Goal: Navigation & Orientation: Find specific page/section

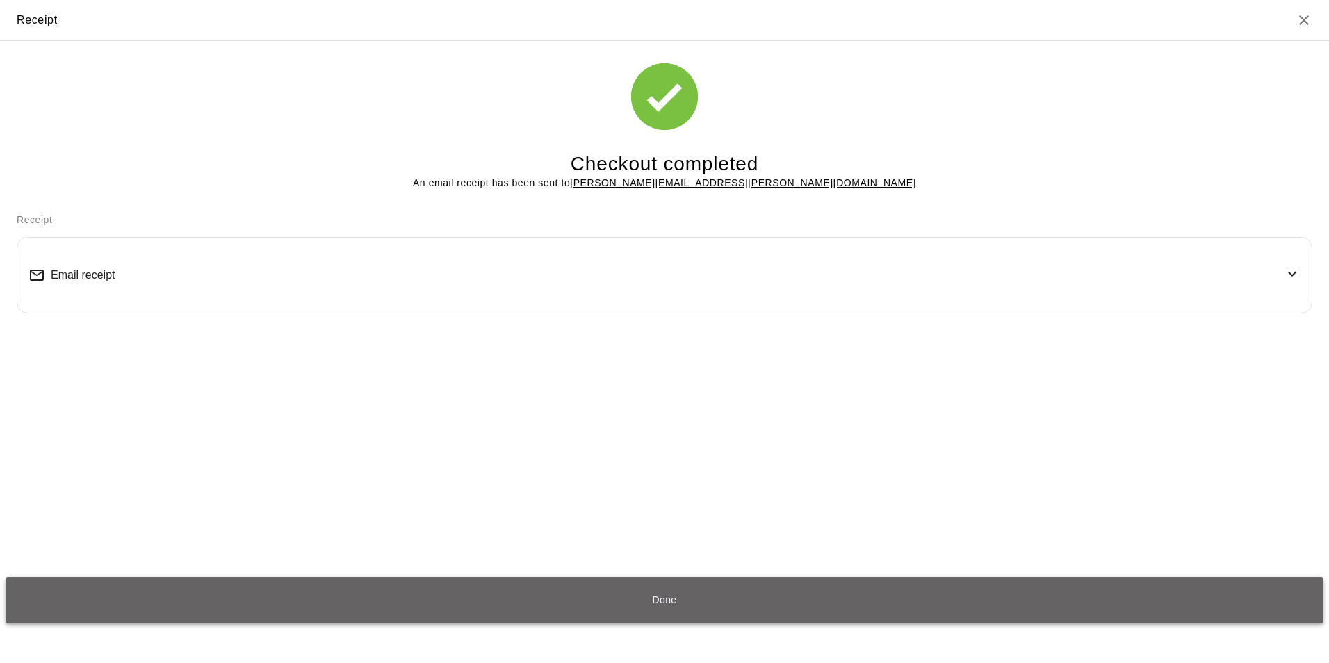
click at [670, 598] on button "Done" at bounding box center [665, 600] width 1318 height 47
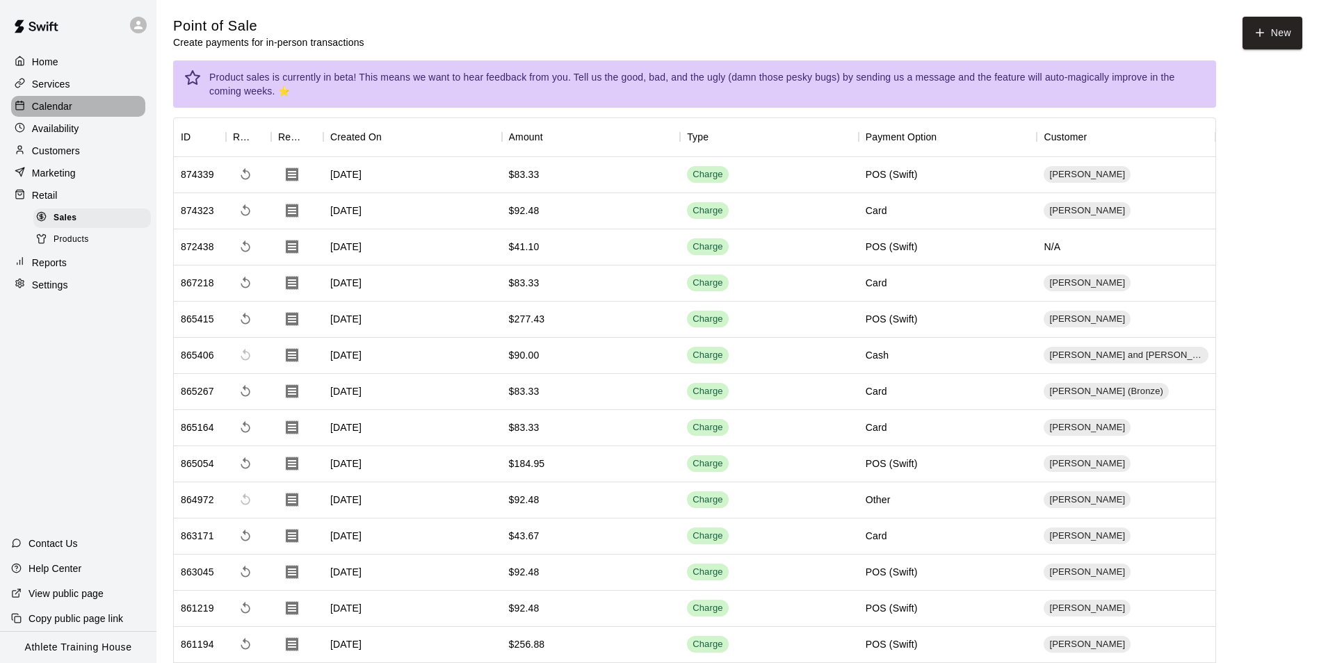
click at [44, 106] on p "Calendar" at bounding box center [52, 106] width 40 height 14
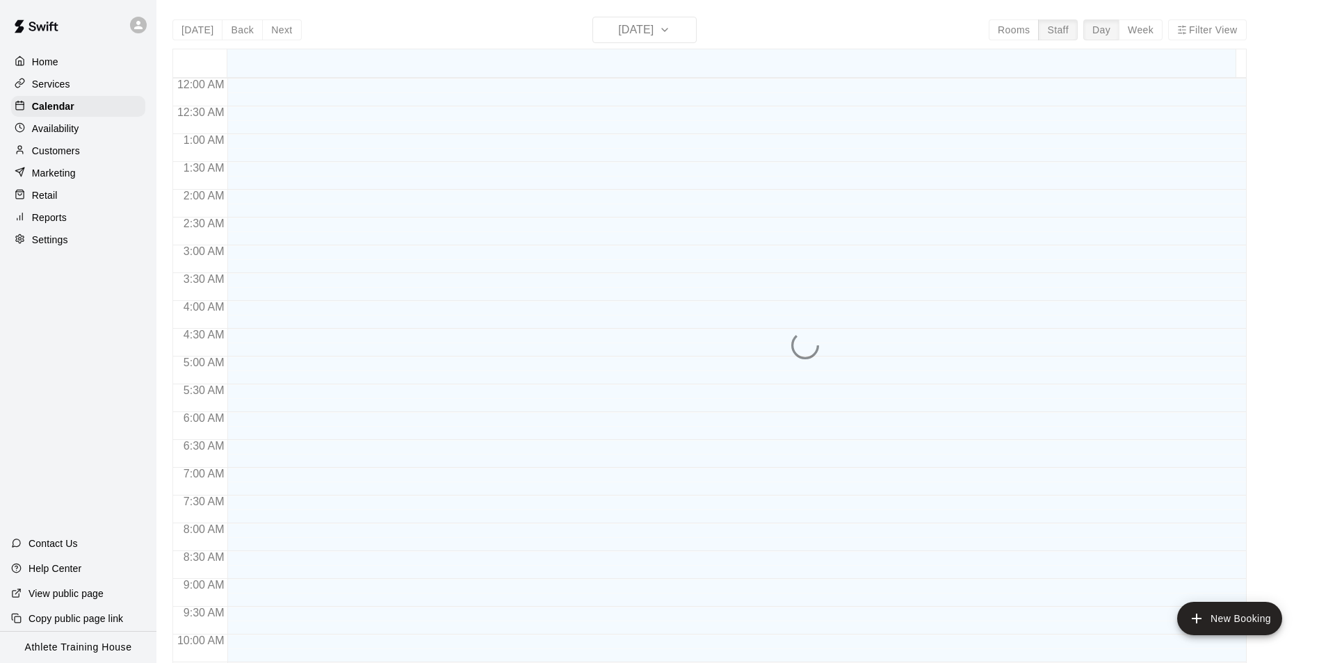
scroll to position [734, 0]
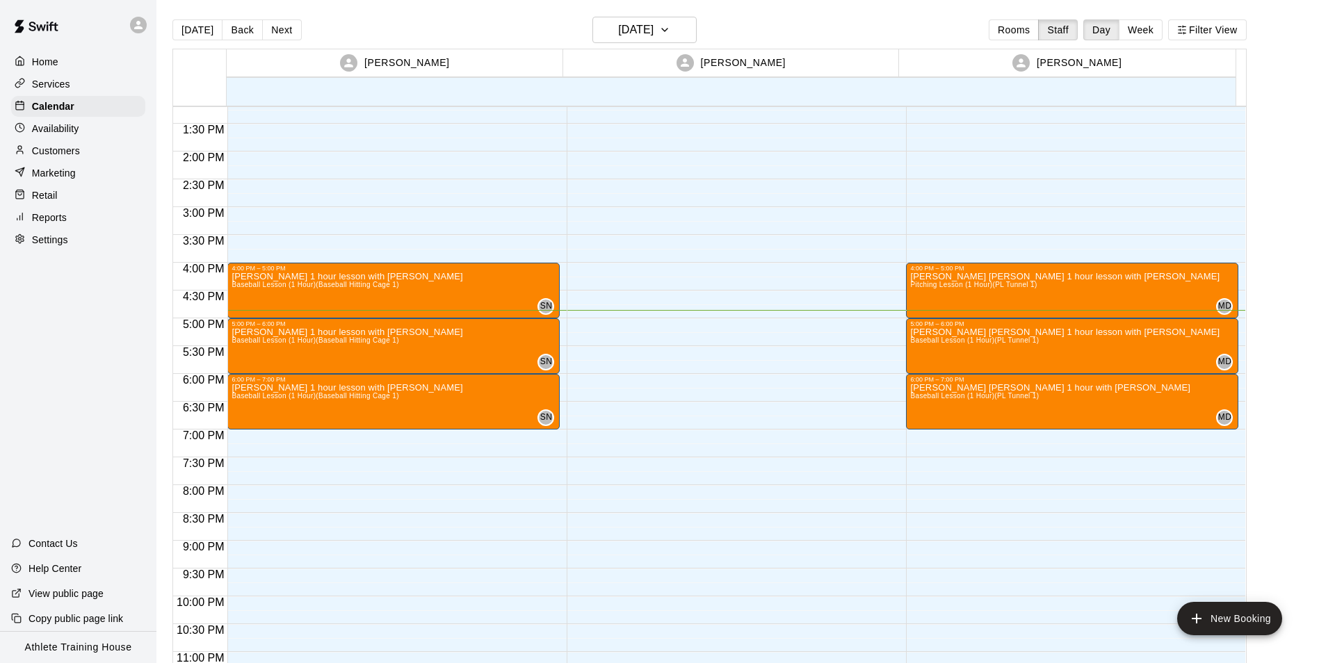
click at [49, 194] on p "Retail" at bounding box center [45, 195] width 26 height 14
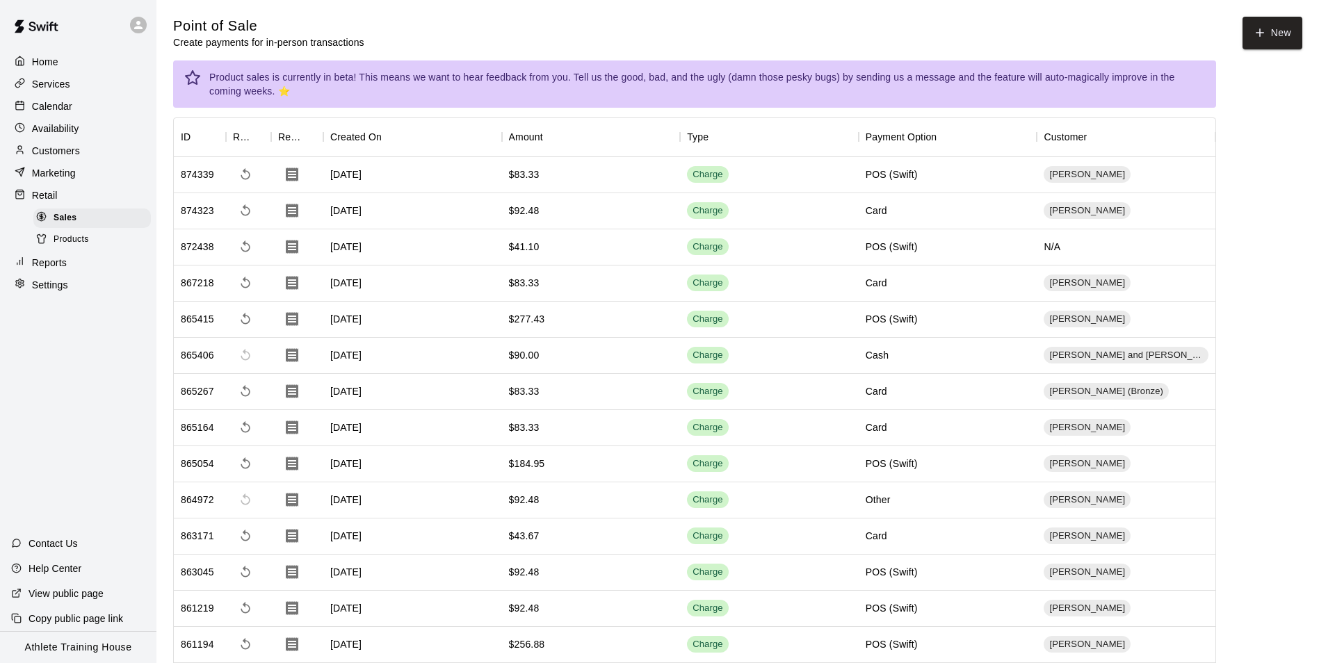
click at [37, 113] on p "Calendar" at bounding box center [52, 106] width 40 height 14
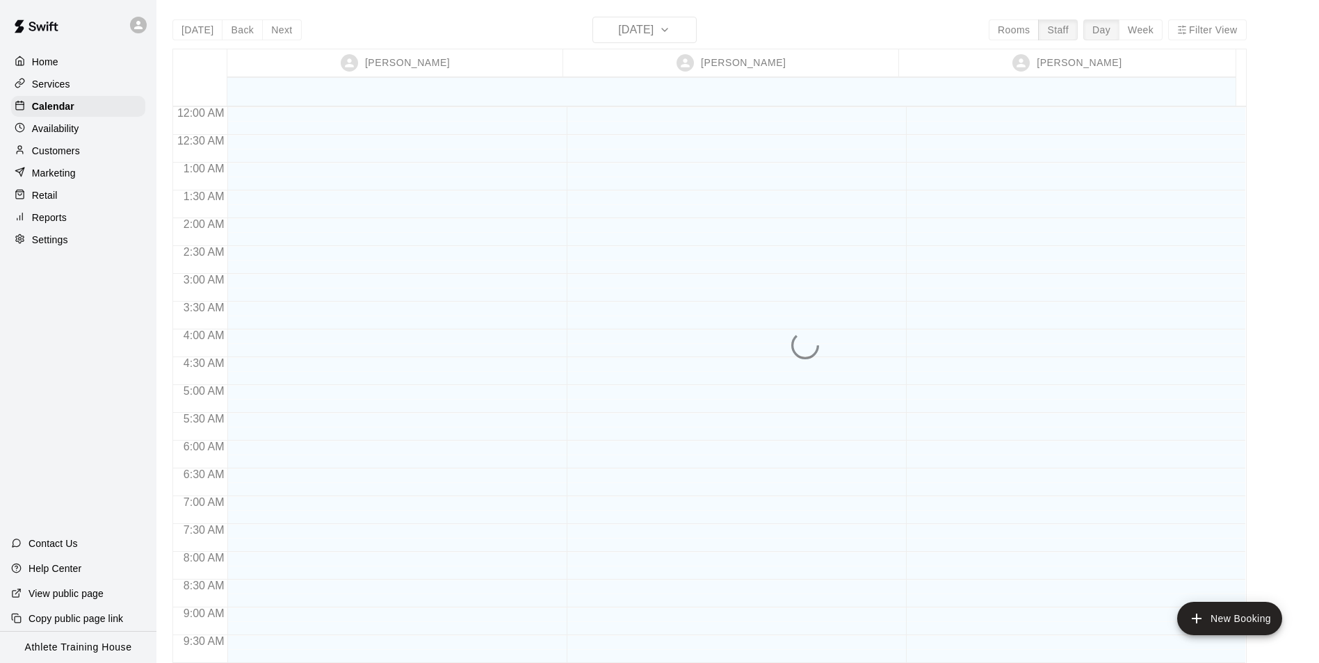
scroll to position [763, 0]
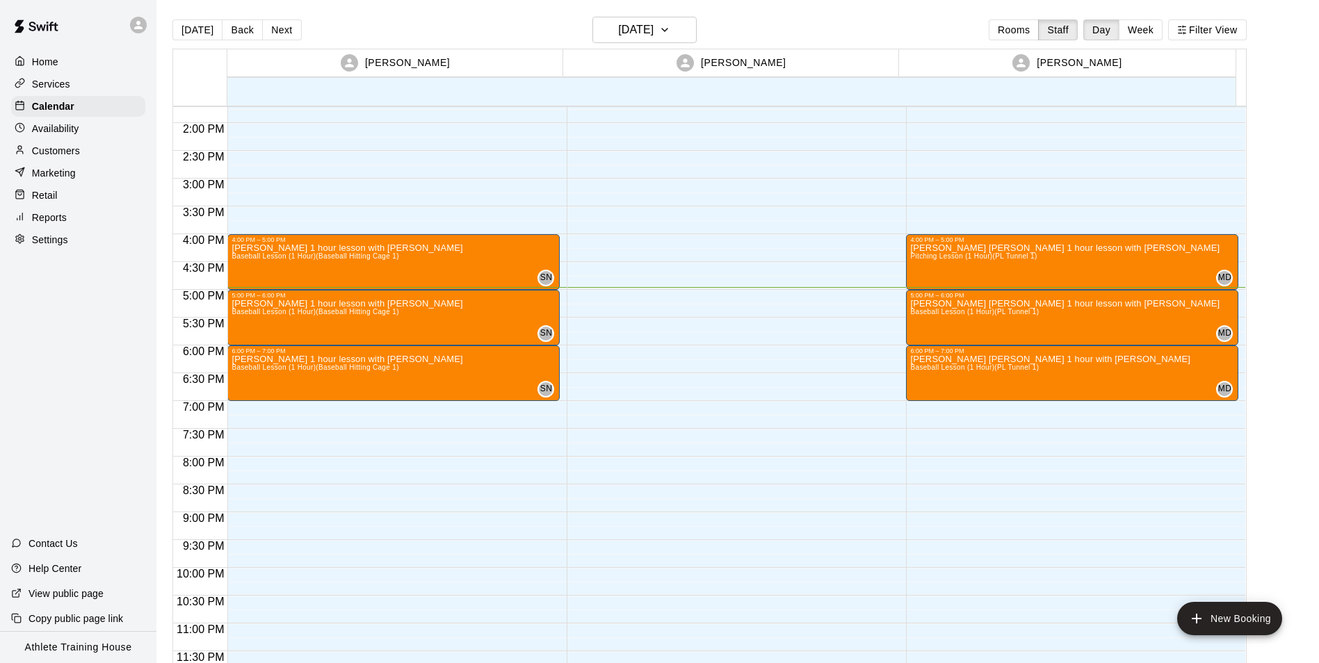
drag, startPoint x: 70, startPoint y: 197, endPoint x: 111, endPoint y: 333, distance: 141.6
click at [70, 197] on div "Retail" at bounding box center [78, 195] width 134 height 21
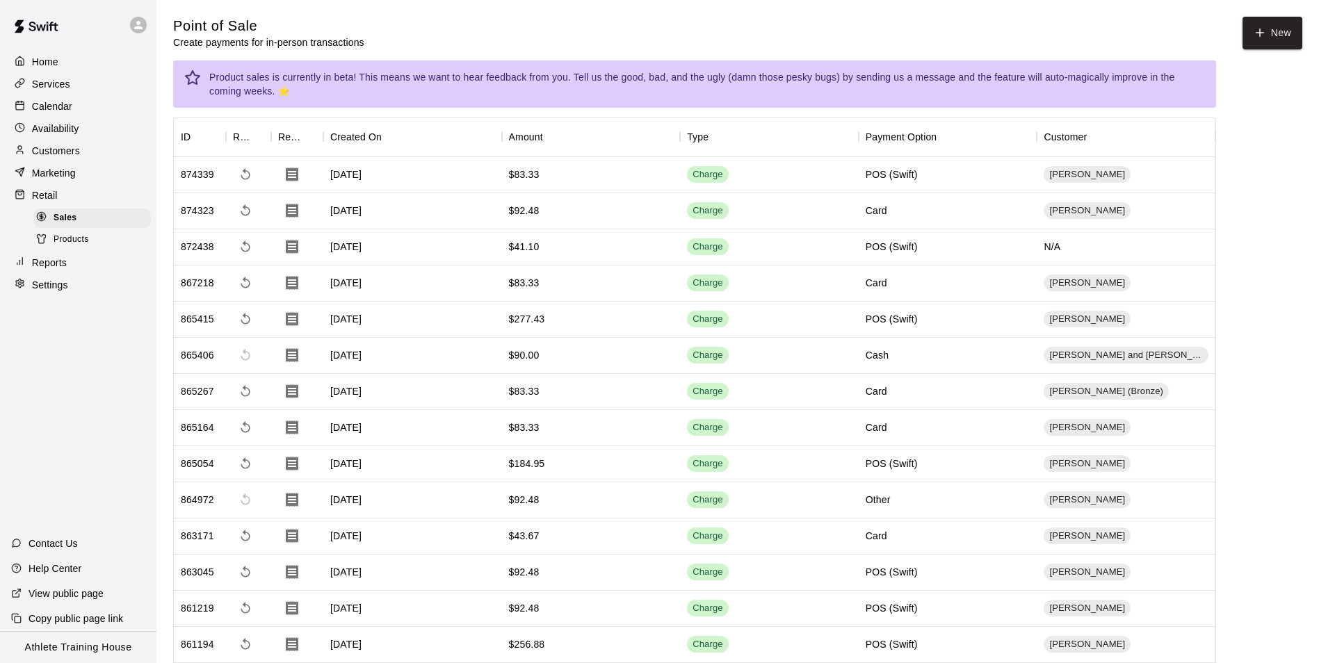
click at [60, 103] on p "Calendar" at bounding box center [52, 106] width 40 height 14
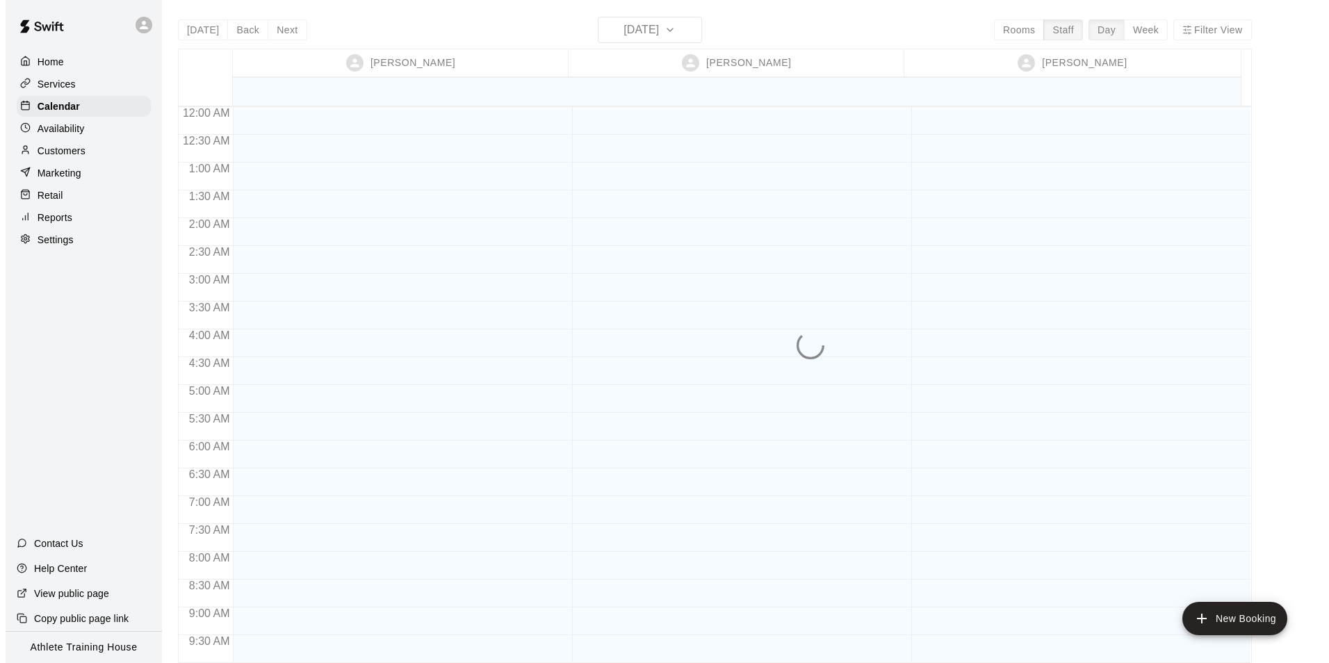
scroll to position [763, 0]
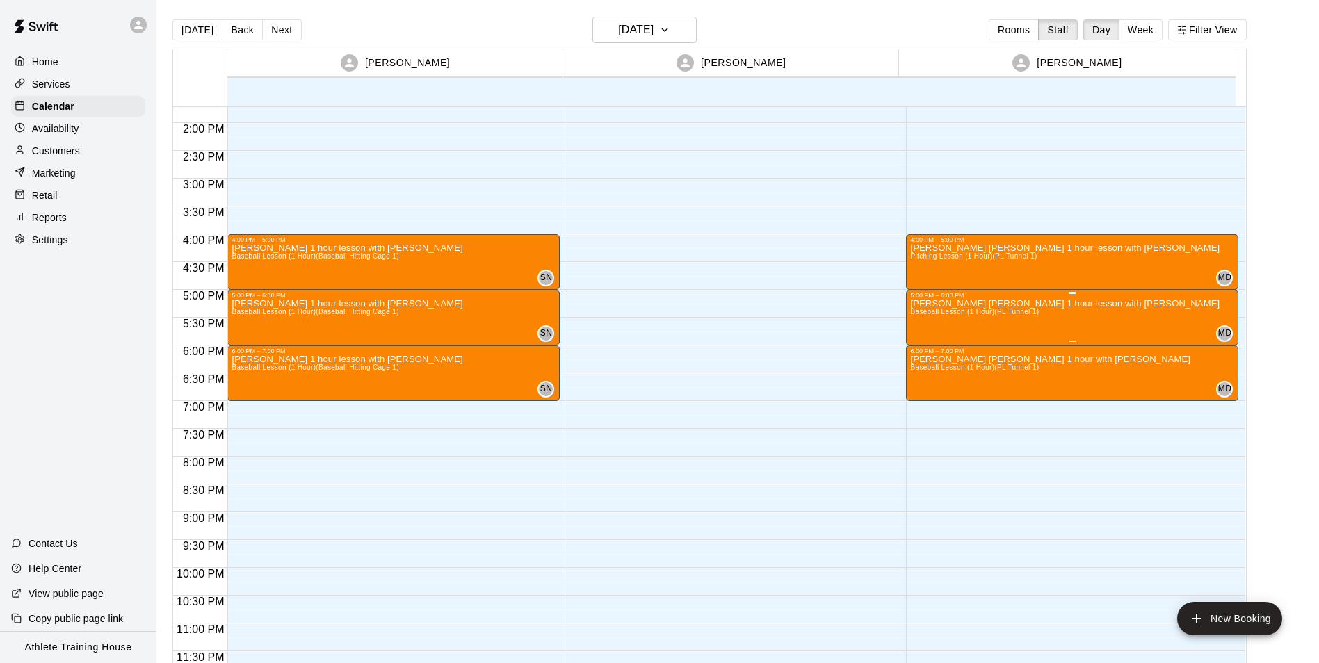
click at [1075, 319] on div "[PERSON_NAME] [PERSON_NAME] 1 hour lesson with [PERSON_NAME] Baseball Lesson (1…" at bounding box center [1064, 630] width 309 height 663
click at [924, 309] on icon "edit" at bounding box center [922, 314] width 17 height 17
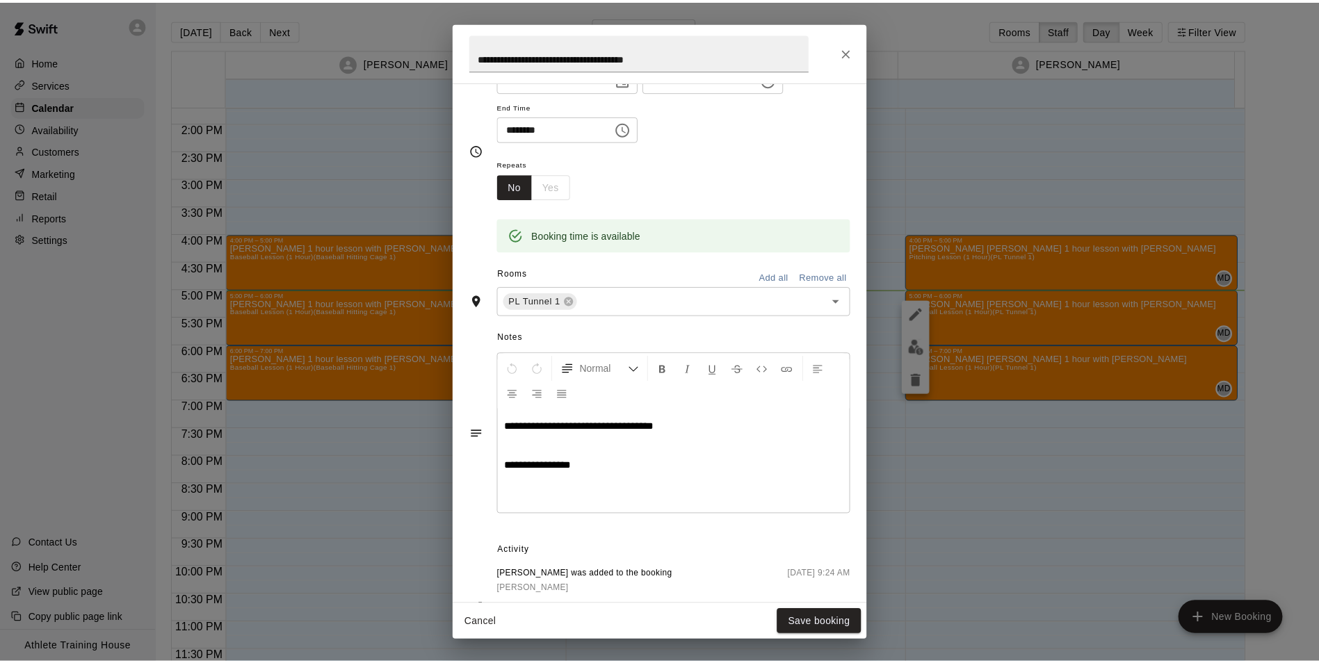
scroll to position [0, 0]
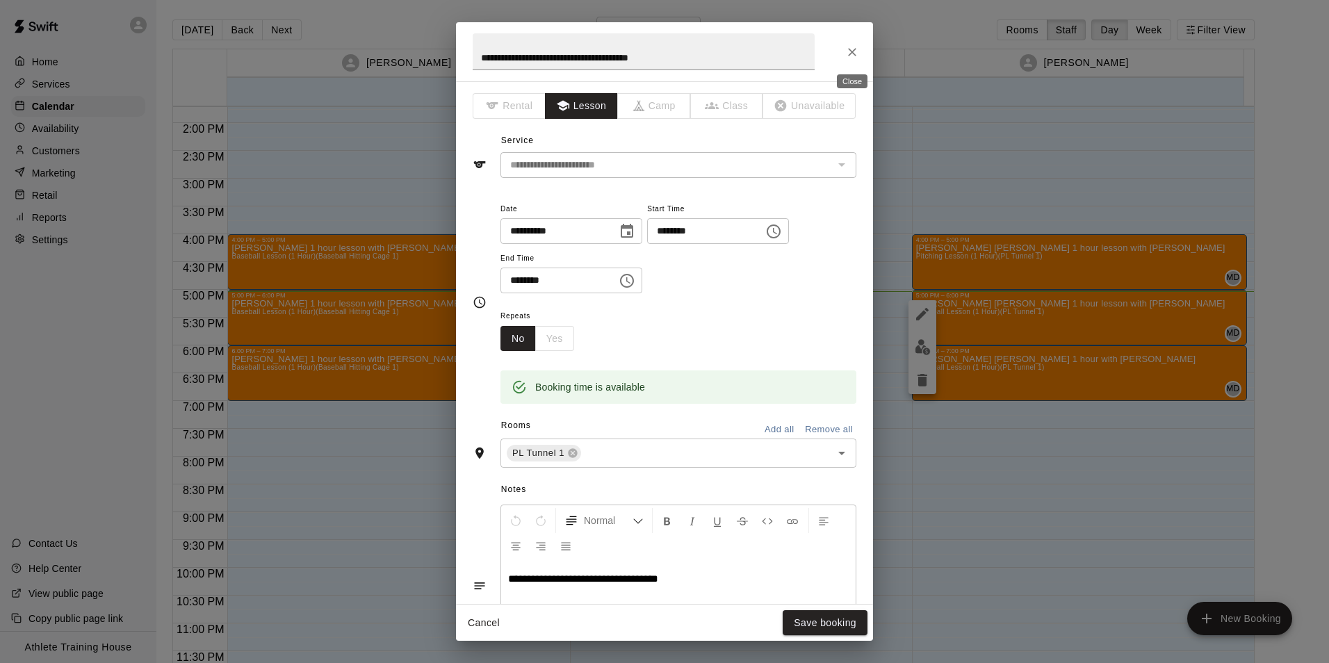
click at [849, 48] on icon "Close" at bounding box center [852, 52] width 14 height 14
